Goal: Transaction & Acquisition: Download file/media

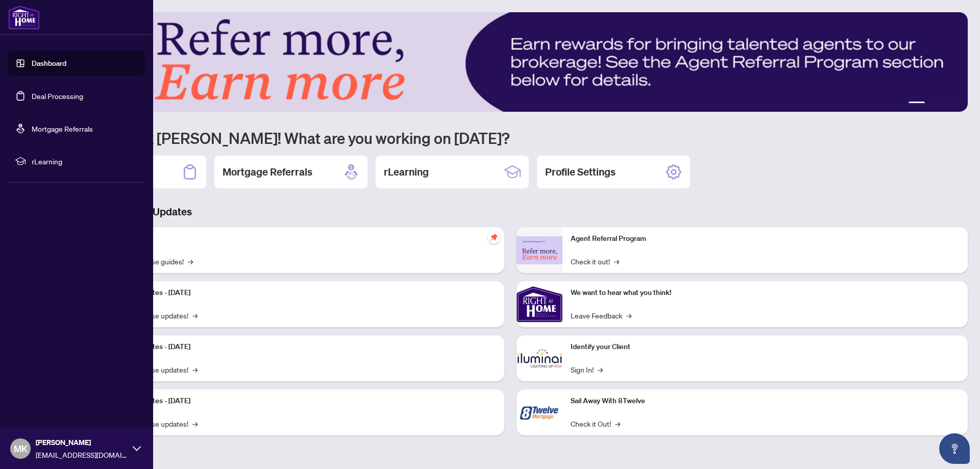
click at [36, 66] on link "Dashboard" at bounding box center [49, 63] width 35 height 9
click at [38, 91] on link "Deal Processing" at bounding box center [58, 95] width 52 height 9
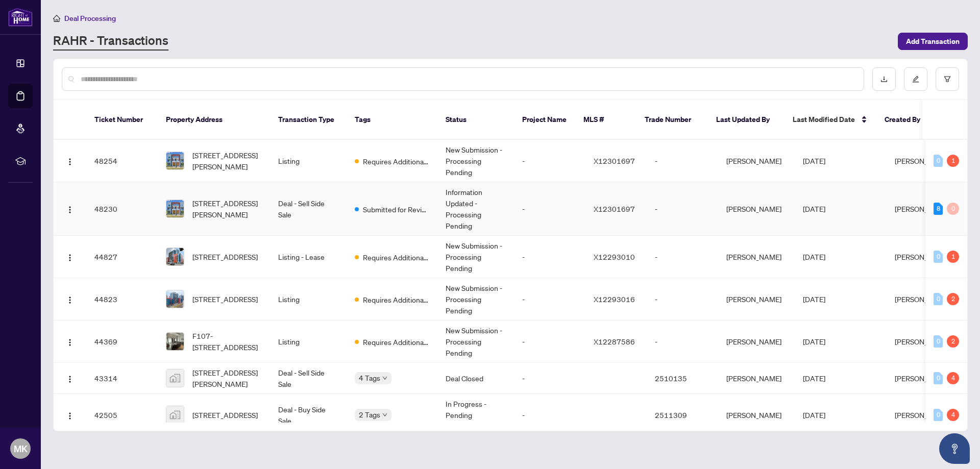
click at [213, 198] on span "[STREET_ADDRESS][PERSON_NAME]" at bounding box center [226, 209] width 69 height 22
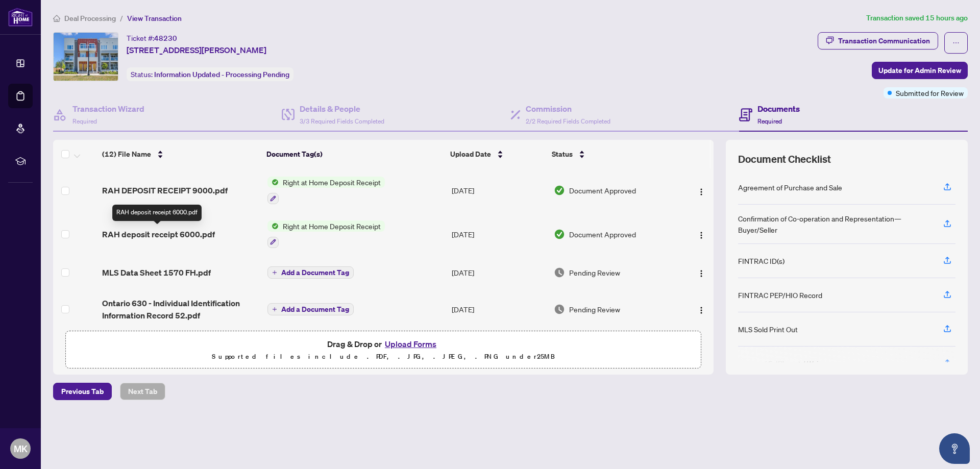
click at [176, 240] on td "RAH deposit receipt 6000.pdf" at bounding box center [180, 234] width 165 height 44
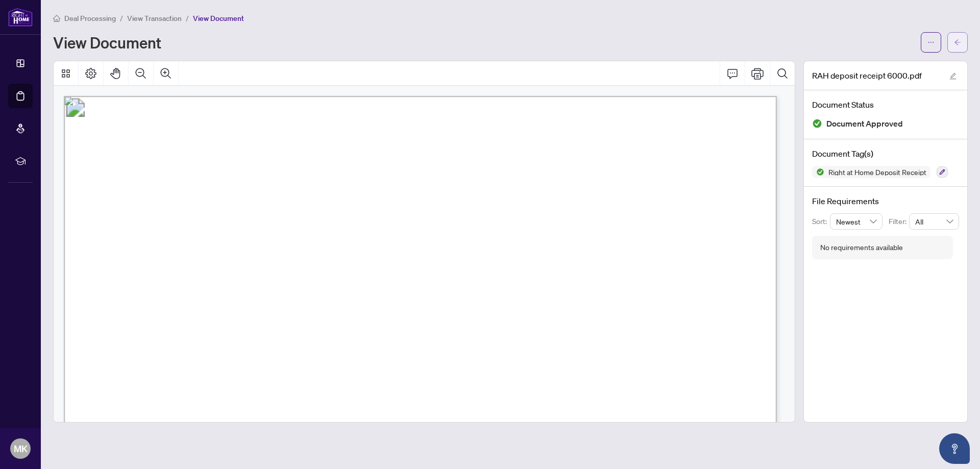
click at [953, 41] on button "button" at bounding box center [957, 42] width 20 height 20
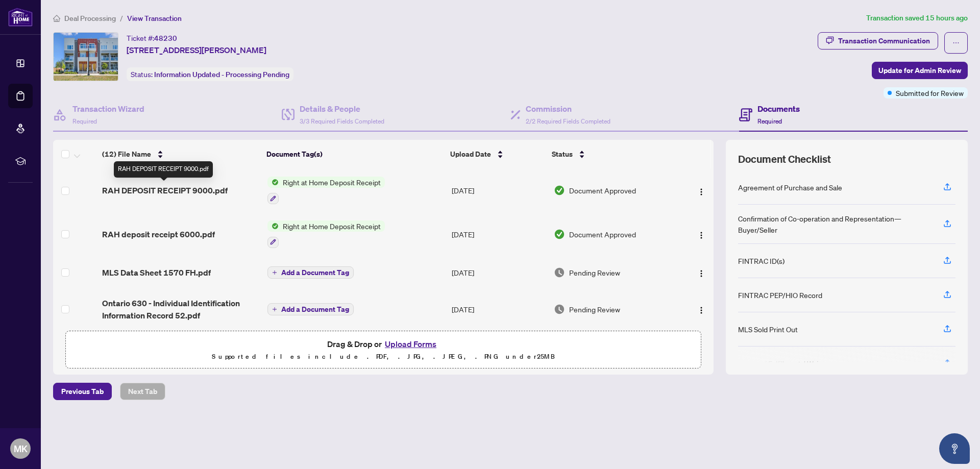
click at [184, 193] on span "RAH DEPOSIT RECEIPT 9000.pdf" at bounding box center [165, 190] width 126 height 12
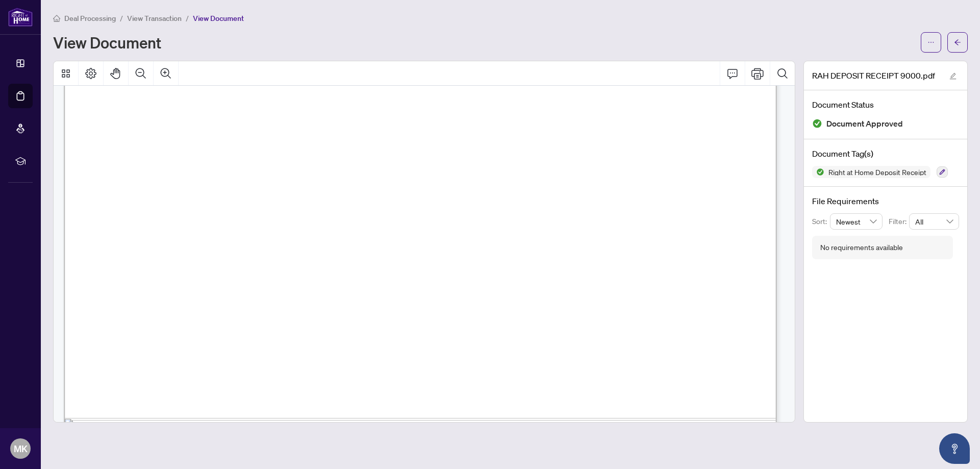
scroll to position [607, 0]
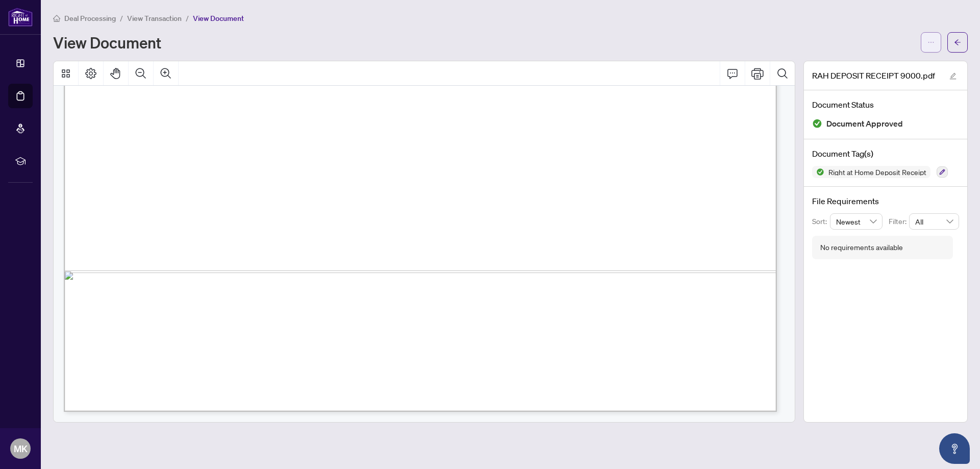
click at [935, 45] on button "button" at bounding box center [931, 42] width 20 height 20
click at [883, 61] on span "Download" at bounding box center [894, 64] width 78 height 11
click at [963, 42] on button "button" at bounding box center [957, 42] width 20 height 20
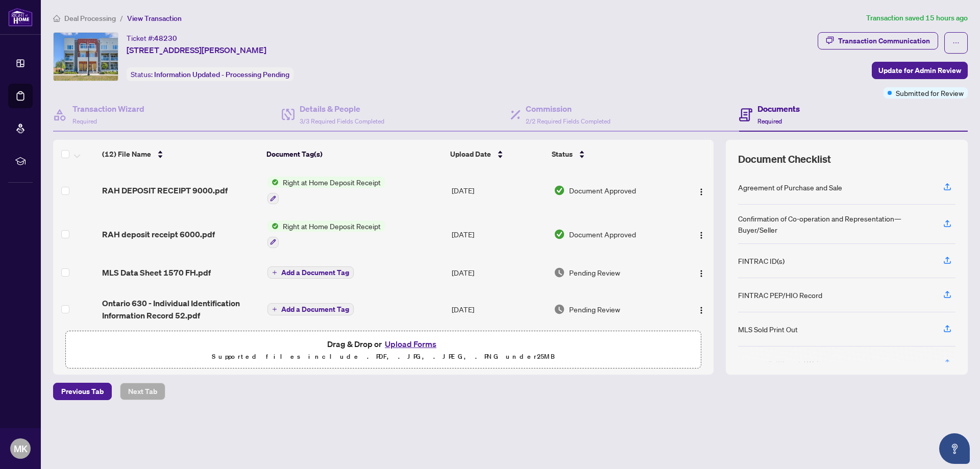
click at [168, 229] on span "RAH deposit receipt 6000.pdf" at bounding box center [158, 234] width 113 height 12
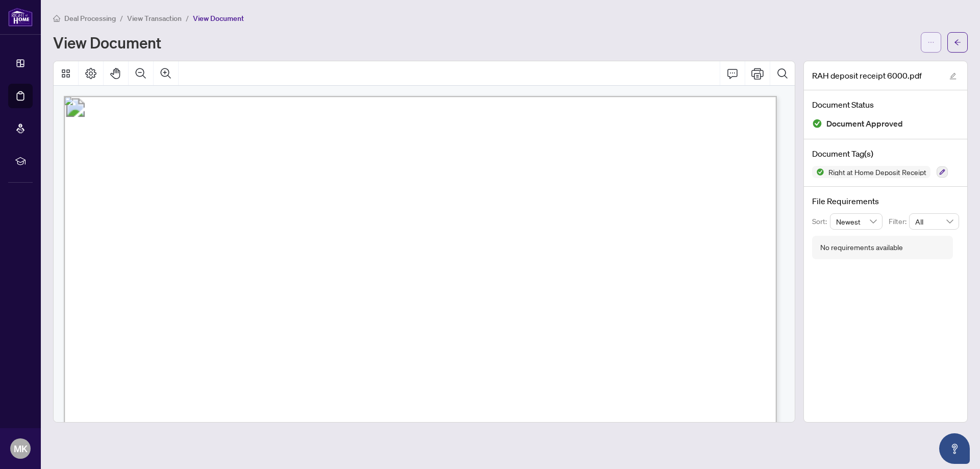
click at [934, 39] on icon "ellipsis" at bounding box center [930, 42] width 7 height 7
click at [881, 61] on span "Download" at bounding box center [894, 64] width 78 height 11
